Goal: Information Seeking & Learning: Learn about a topic

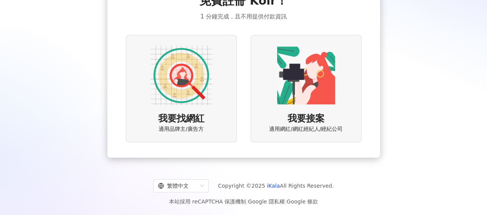
click at [188, 83] on img at bounding box center [182, 76] width 62 height 62
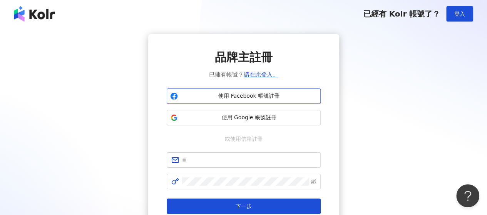
click at [232, 100] on span "使用 Facebook 帳號註冊" at bounding box center [249, 96] width 136 height 8
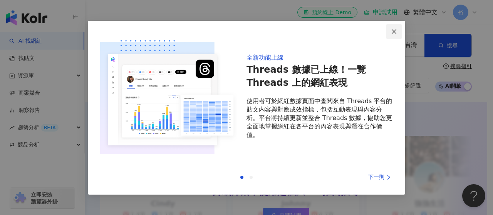
click at [393, 30] on icon "close" at bounding box center [394, 31] width 6 height 6
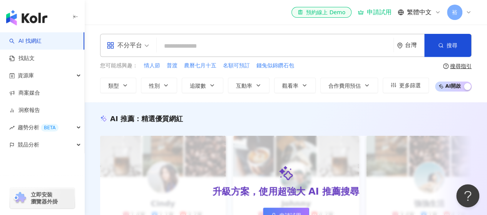
click at [198, 42] on input "search" at bounding box center [275, 46] width 231 height 15
type input "*"
click at [148, 42] on span "不分平台" at bounding box center [128, 45] width 42 height 12
click at [142, 20] on div "el-icon-cs 預約線上 Demo 申請試用 繁體中文 裕" at bounding box center [285, 12] width 371 height 25
click at [193, 49] on input "search" at bounding box center [275, 46] width 231 height 15
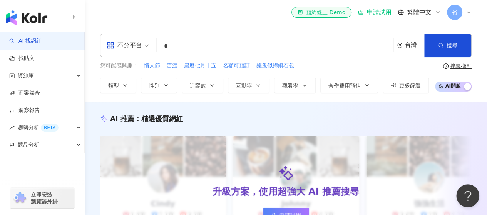
type input "*"
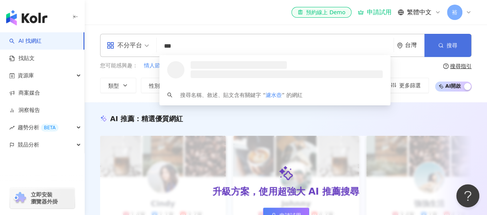
type input "***"
click at [452, 48] on span "搜尋" at bounding box center [452, 45] width 11 height 6
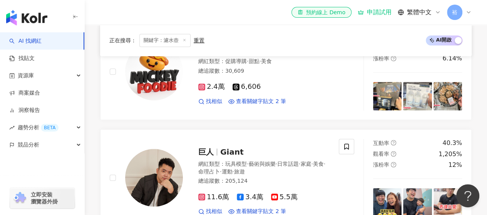
scroll to position [77, 0]
